Goal: Task Accomplishment & Management: Manage account settings

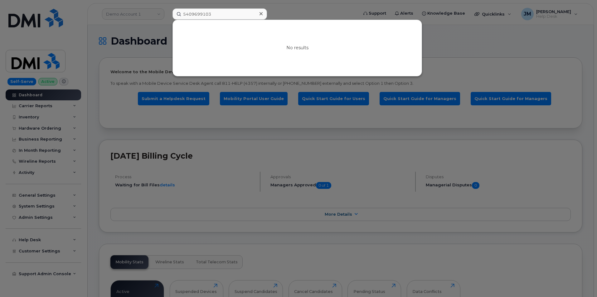
drag, startPoint x: 227, startPoint y: 14, endPoint x: 178, endPoint y: 9, distance: 49.8
click at [178, 9] on input "5409699103" at bounding box center [220, 13] width 95 height 11
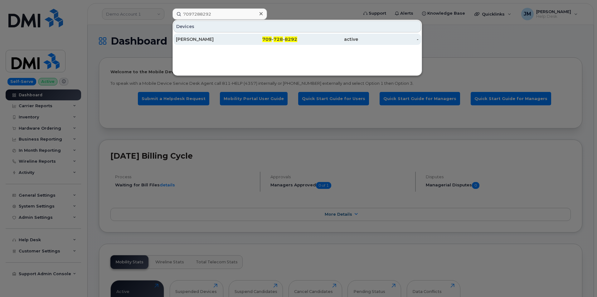
type input "7097288292"
click at [183, 40] on div "[PERSON_NAME]" at bounding box center [206, 39] width 61 height 6
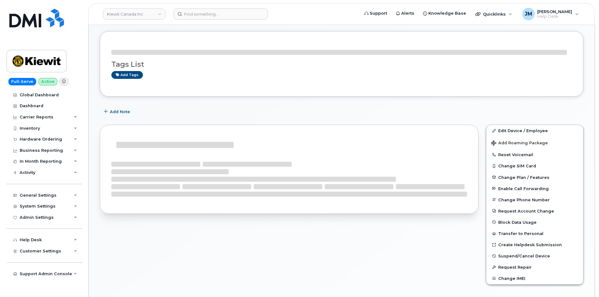
scroll to position [94, 0]
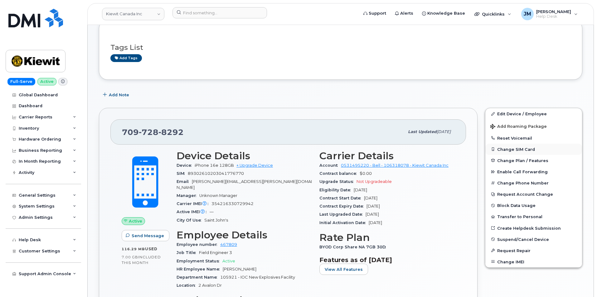
click at [523, 149] on button "Change SIM Card" at bounding box center [534, 149] width 97 height 11
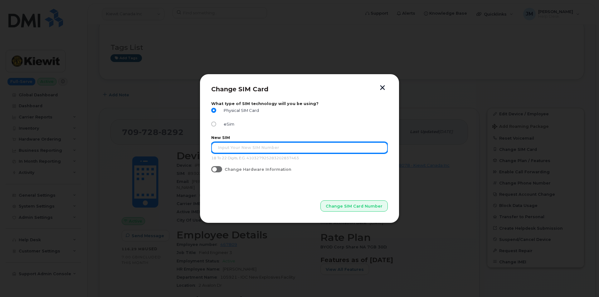
paste input "89302610207734712935"
type input "89302610207734712935"
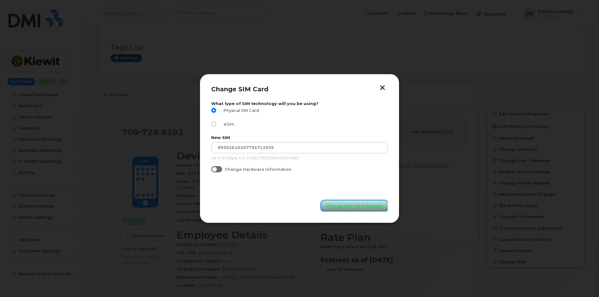
click at [353, 206] on span "Change SIM Card Number" at bounding box center [354, 206] width 57 height 6
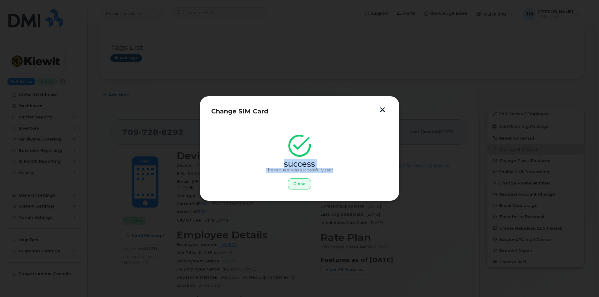
drag, startPoint x: 335, startPoint y: 169, endPoint x: 263, endPoint y: 165, distance: 72.2
click at [263, 165] on div "success The request was successfully sent Close" at bounding box center [299, 164] width 177 height 51
copy div "success The request was successfully sent"
